Goal: Consume media (video, audio): Consume media (video, audio)

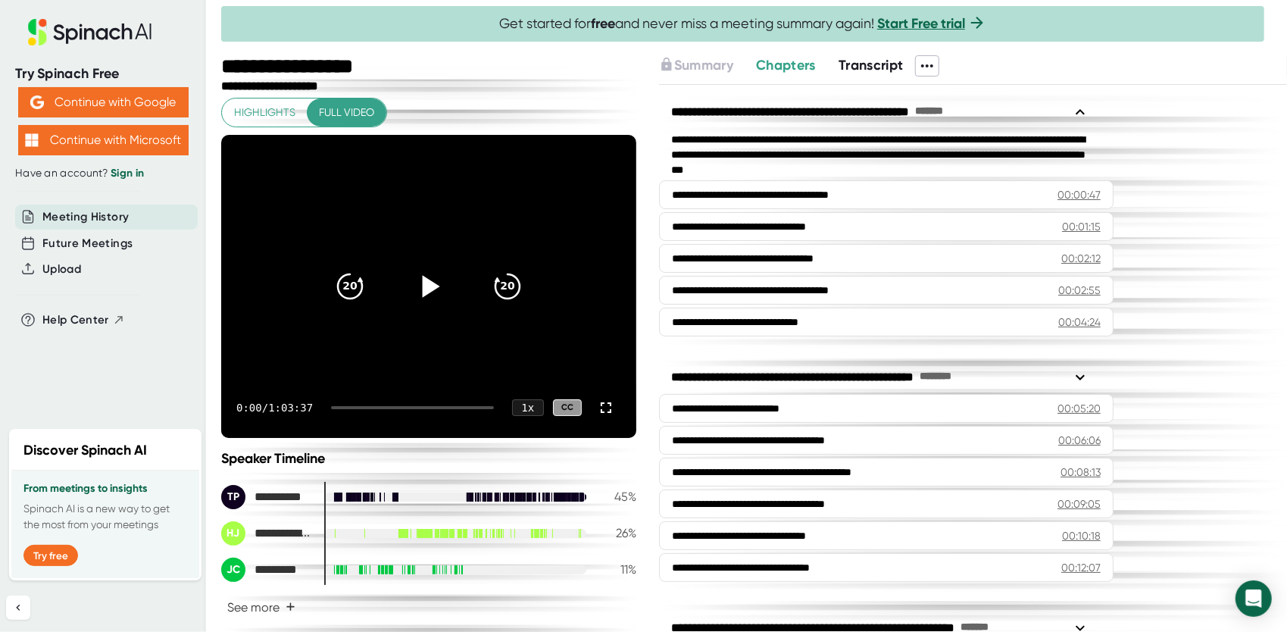
click at [429, 282] on icon at bounding box center [429, 286] width 38 height 38
click at [344, 406] on div at bounding box center [412, 407] width 163 height 3
